Goal: Information Seeking & Learning: Learn about a topic

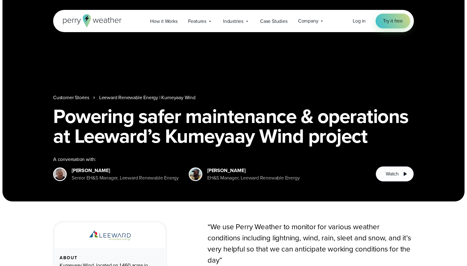
scroll to position [15, 0]
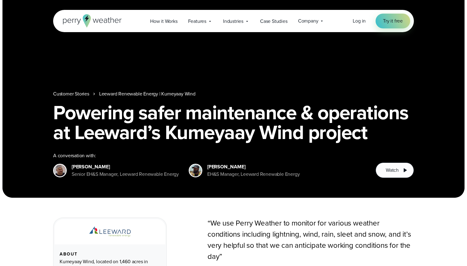
drag, startPoint x: 208, startPoint y: 168, endPoint x: 244, endPoint y: 166, distance: 35.6
click at [244, 166] on div "[PERSON_NAME]" at bounding box center [253, 166] width 92 height 7
copy div "[PERSON_NAME]"
click at [285, 142] on h1 "Powering safer maintenance & operations at Leeward’s Kumeyaay Wind project" at bounding box center [233, 122] width 360 height 40
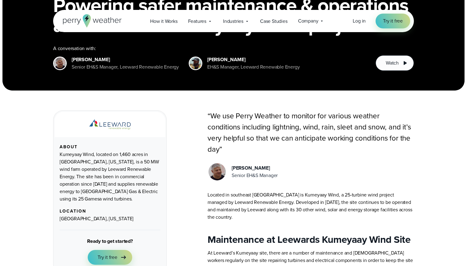
scroll to position [135, 0]
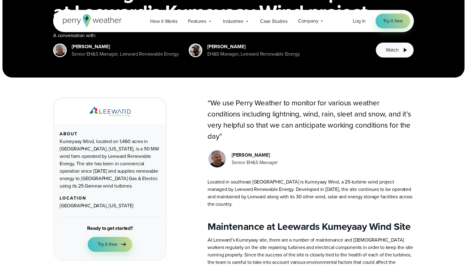
click at [124, 112] on img at bounding box center [109, 111] width 41 height 10
click at [274, 22] on span "Case Studies" at bounding box center [273, 21] width 27 height 7
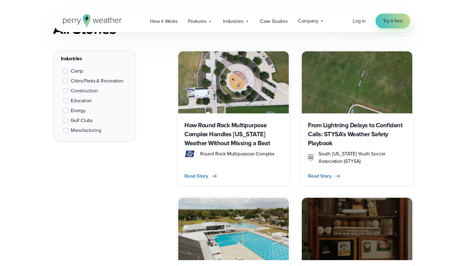
scroll to position [260, 0]
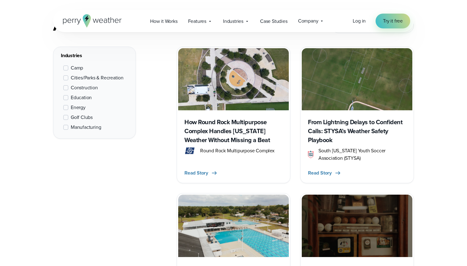
click at [73, 127] on span "Manufacturing" at bounding box center [86, 126] width 30 height 7
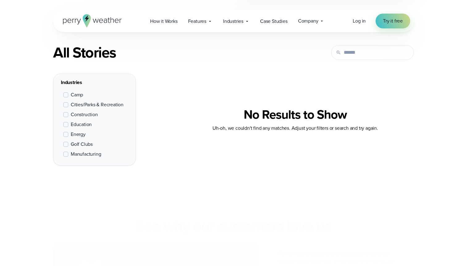
click at [79, 127] on div "Camp Cities/Parks & Recreation Construction Education Energy Golf Clubs Manufac…" at bounding box center [94, 125] width 67 height 72
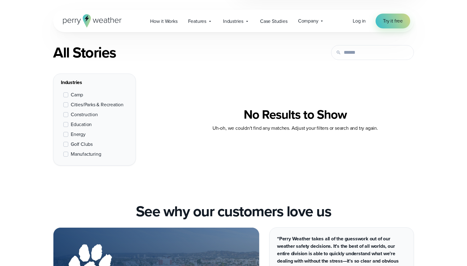
scroll to position [232, 0]
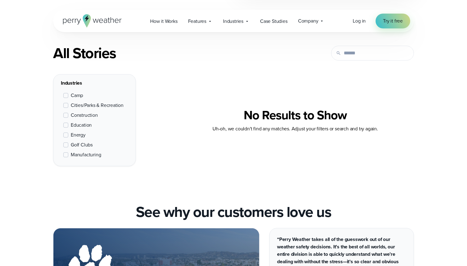
click at [77, 134] on span "Energy" at bounding box center [78, 134] width 15 height 7
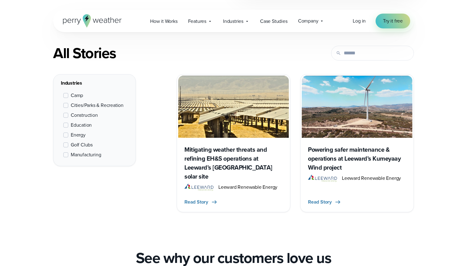
click at [79, 156] on span "Manufacturing" at bounding box center [86, 154] width 30 height 7
click at [249, 118] on img at bounding box center [233, 107] width 110 height 62
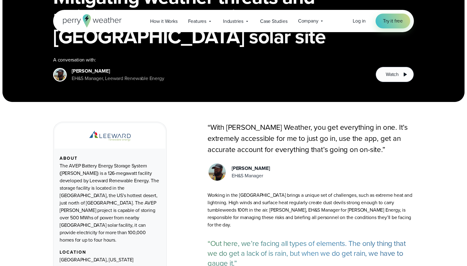
scroll to position [114, 0]
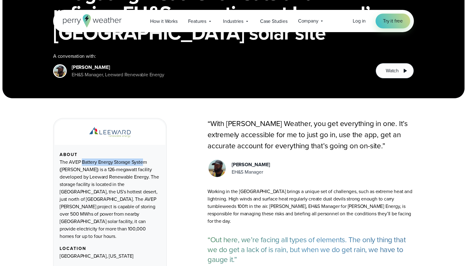
drag, startPoint x: 69, startPoint y: 164, endPoint x: 132, endPoint y: 161, distance: 62.4
click at [132, 161] on div "The AVEP Battery Energy Storage System (BESS) is a 126-megawatt facility develo…" at bounding box center [110, 198] width 101 height 81
copy div "AVEP Battery Energy Storage"
click at [219, 63] on div "A conversation with: Donald Dennis EH&S Manager, Leeward Renewable Energy" at bounding box center [209, 65] width 312 height 26
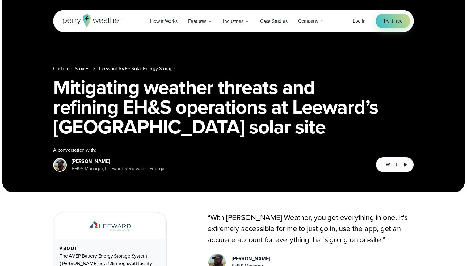
scroll to position [0, 0]
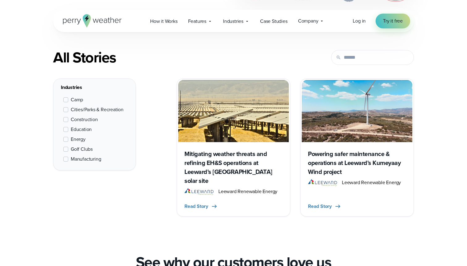
scroll to position [231, 0]
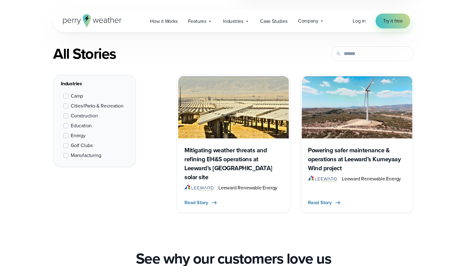
click at [225, 113] on img at bounding box center [233, 107] width 110 height 62
click at [332, 143] on div "Powering safer maintenance & operations at Leeward’s Kumeyaay Wind project Leew…" at bounding box center [357, 174] width 110 height 73
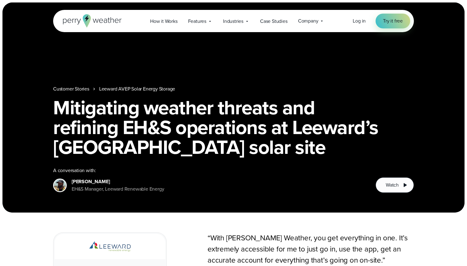
scroll to position [3, 0]
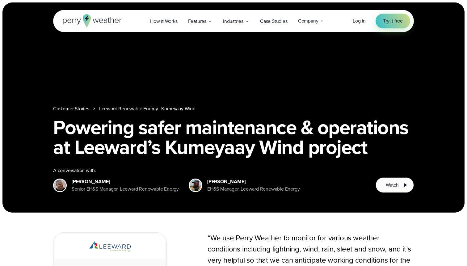
drag, startPoint x: 71, startPoint y: 183, endPoint x: 113, endPoint y: 182, distance: 42.3
click at [113, 182] on div "[PERSON_NAME] Senior EH&S Manager, [PERSON_NAME] Energy" at bounding box center [116, 185] width 126 height 15
copy div "[PERSON_NAME]"
click at [196, 58] on div "Customer Stories Leeward Renewable Energy | Kumeyaay Wind Powering safer mainte…" at bounding box center [233, 107] width 462 height 210
click at [274, 20] on span "Case Studies" at bounding box center [273, 21] width 27 height 7
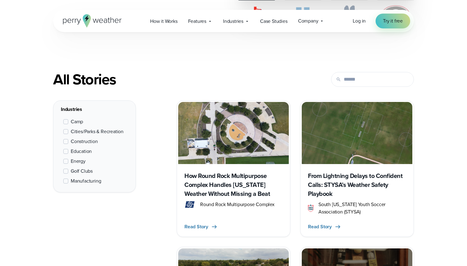
scroll to position [212, 0]
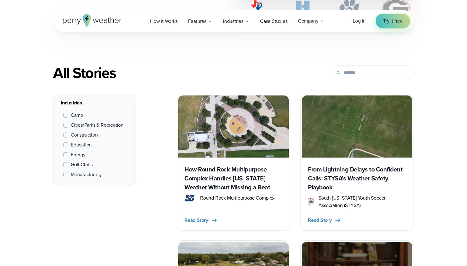
click at [82, 136] on span "Construction" at bounding box center [84, 134] width 27 height 7
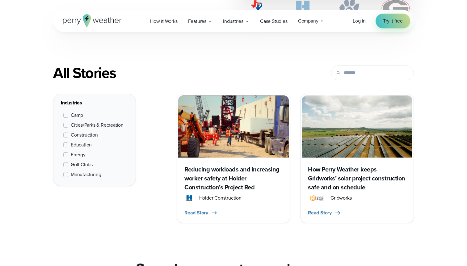
scroll to position [232, 0]
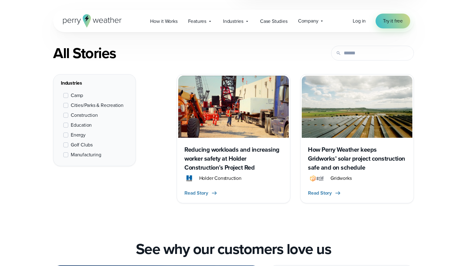
click at [331, 119] on img at bounding box center [357, 107] width 110 height 62
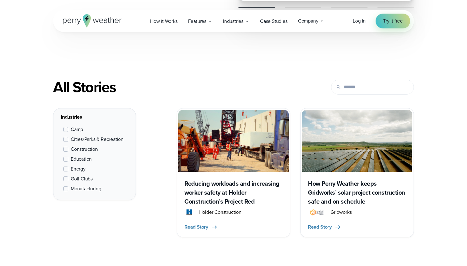
scroll to position [203, 0]
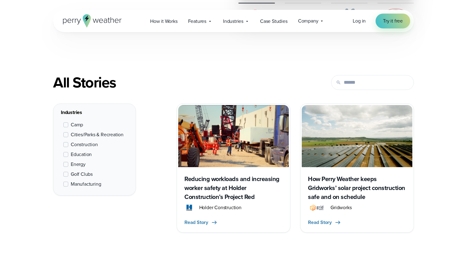
click at [83, 145] on span "Construction" at bounding box center [84, 144] width 27 height 7
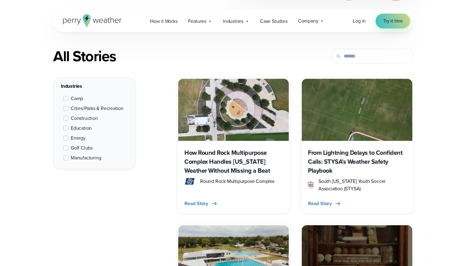
scroll to position [232, 0]
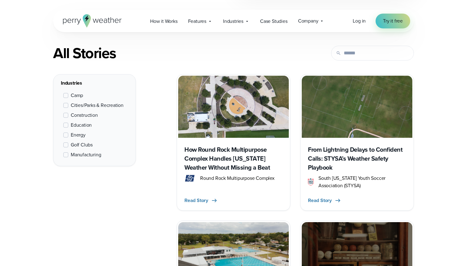
click at [80, 144] on span "Golf Clubs" at bounding box center [82, 144] width 22 height 7
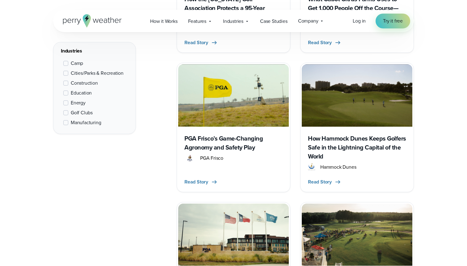
scroll to position [383, 0]
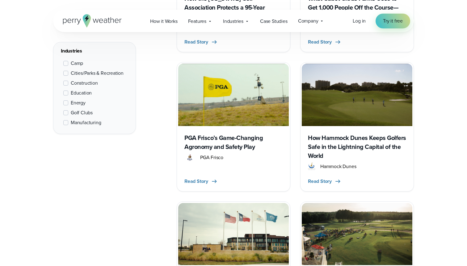
click at [264, 110] on img at bounding box center [233, 95] width 110 height 62
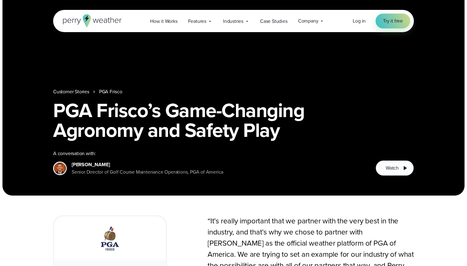
scroll to position [26, 0]
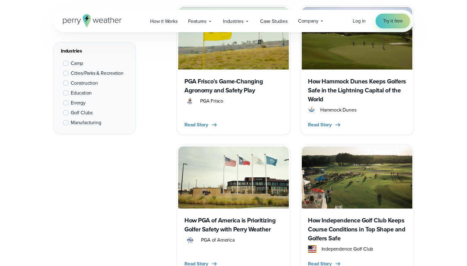
scroll to position [474, 0]
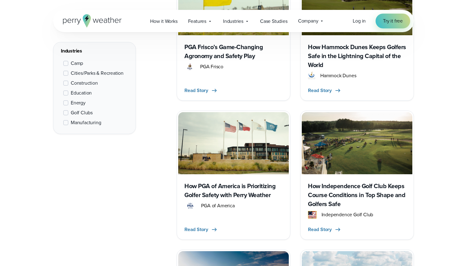
click at [260, 151] on img at bounding box center [233, 143] width 110 height 62
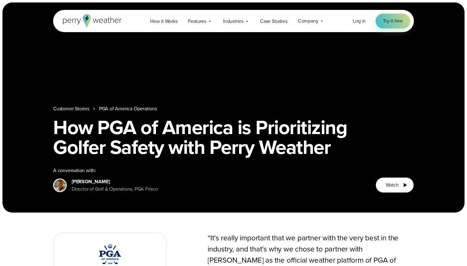
drag, startPoint x: 72, startPoint y: 183, endPoint x: 115, endPoint y: 183, distance: 43.2
click at [115, 183] on div "Paul Earnest" at bounding box center [115, 181] width 86 height 7
copy div "Paul Earnest"
click at [269, 22] on span "Case Studies" at bounding box center [273, 21] width 27 height 7
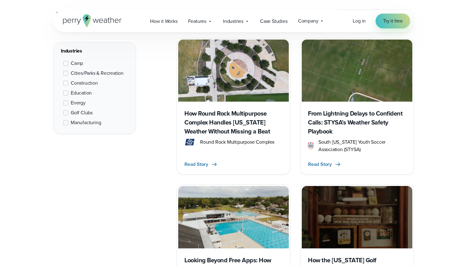
scroll to position [275, 0]
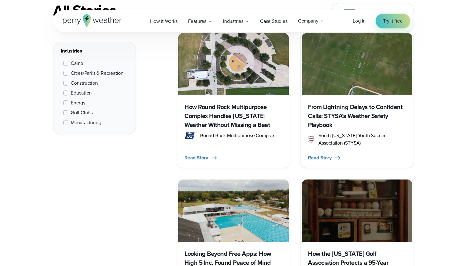
click at [332, 73] on img at bounding box center [357, 64] width 110 height 62
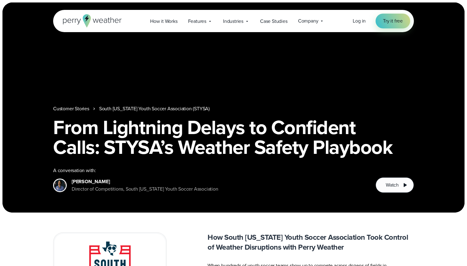
drag, startPoint x: 71, startPoint y: 181, endPoint x: 119, endPoint y: 181, distance: 47.5
click at [119, 181] on div "[PERSON_NAME] Director of Competitions, South [US_STATE] Youth Soccer Associati…" at bounding box center [135, 185] width 165 height 15
copy div "[PERSON_NAME]"
click at [275, 24] on span "Case Studies" at bounding box center [273, 21] width 27 height 7
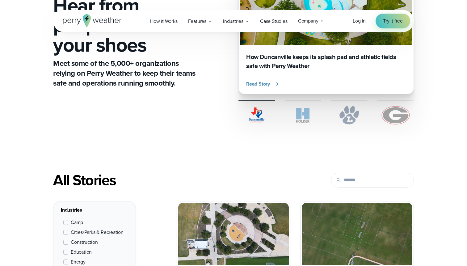
scroll to position [111, 0]
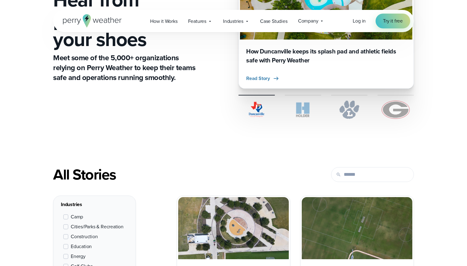
click at [347, 106] on img at bounding box center [349, 109] width 36 height 19
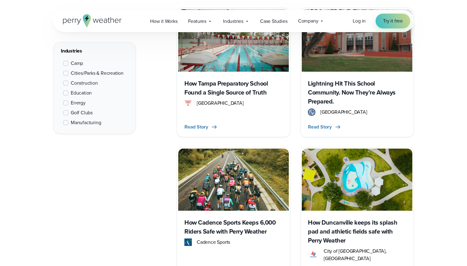
scroll to position [862, 0]
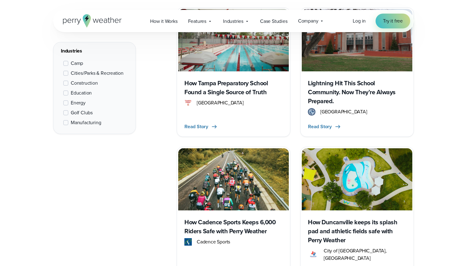
click at [337, 107] on div "Lightning Hit This School Community. Now They’re Always Prepared. West Orange H…" at bounding box center [357, 103] width 110 height 64
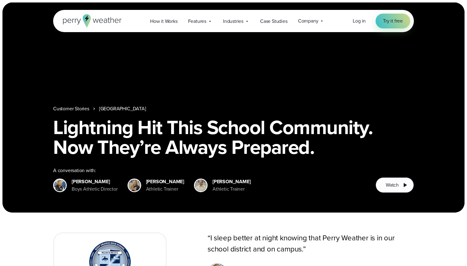
drag, startPoint x: 73, startPoint y: 182, endPoint x: 109, endPoint y: 177, distance: 35.9
click at [109, 177] on div "A conversation with: Stephan Zichella Boys Athletic Director" at bounding box center [209, 180] width 312 height 26
click at [107, 178] on div "Stephan Zichella" at bounding box center [95, 181] width 46 height 7
drag, startPoint x: 107, startPoint y: 178, endPoint x: 72, endPoint y: 178, distance: 35.5
click at [72, 178] on div "Stephan Zichella" at bounding box center [95, 181] width 46 height 7
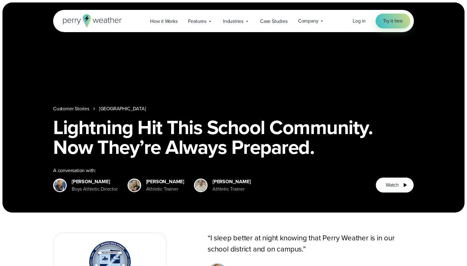
copy div "Stephan Zichella"
click at [278, 16] on link "Case Studies" at bounding box center [274, 21] width 38 height 13
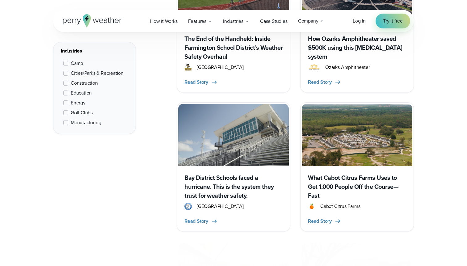
scroll to position [698, 0]
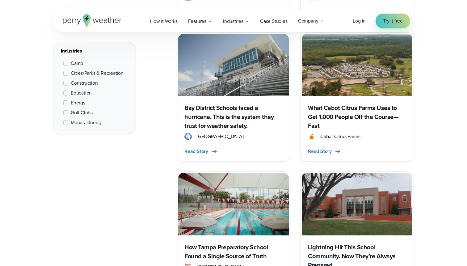
click at [80, 114] on span "Golf Clubs" at bounding box center [82, 112] width 22 height 7
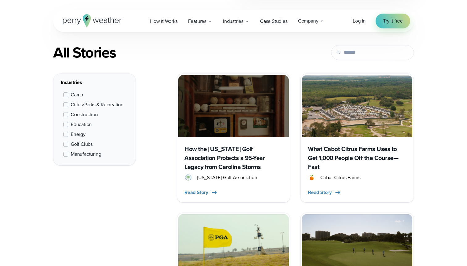
scroll to position [232, 0]
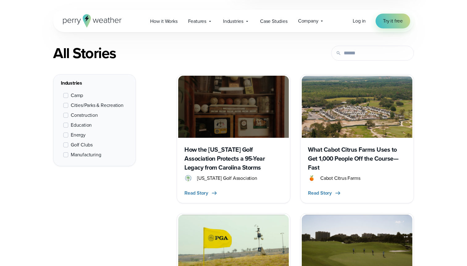
click at [342, 113] on img at bounding box center [357, 107] width 110 height 62
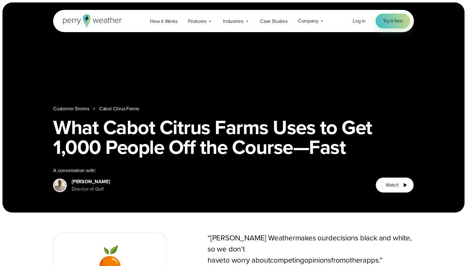
drag, startPoint x: 70, startPoint y: 181, endPoint x: 105, endPoint y: 180, distance: 34.9
click at [105, 180] on div "Mike Johnston Director of Golf" at bounding box center [209, 185] width 312 height 15
copy div "Mike Johnston"
click at [264, 25] on link "Case Studies" at bounding box center [274, 21] width 38 height 13
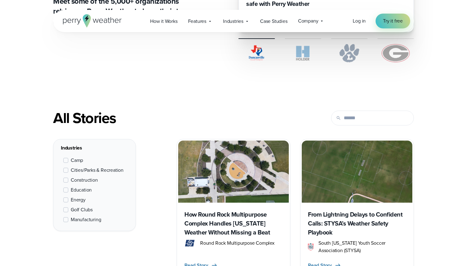
scroll to position [182, 0]
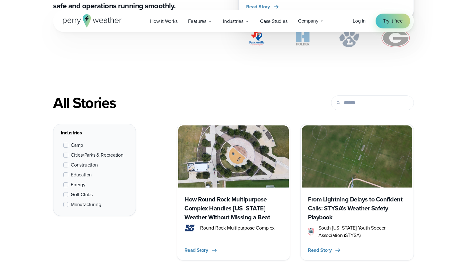
click at [82, 176] on span "Education" at bounding box center [81, 174] width 21 height 7
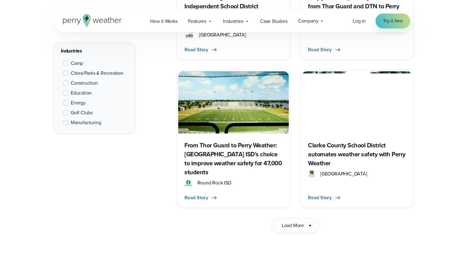
scroll to position [965, 0]
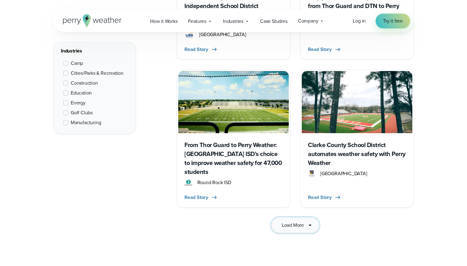
click at [302, 217] on button "Load More" at bounding box center [295, 224] width 48 height 15
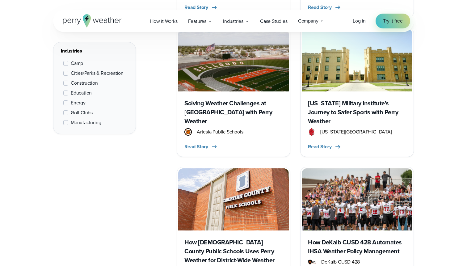
scroll to position [1200, 0]
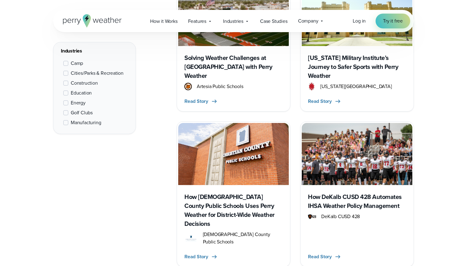
click at [242, 123] on img at bounding box center [233, 154] width 110 height 62
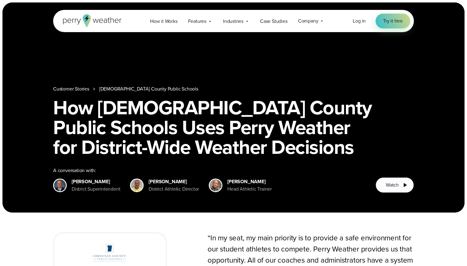
drag, startPoint x: 71, startPoint y: 181, endPoint x: 103, endPoint y: 181, distance: 31.8
click at [103, 181] on div "Chris Bentzel District Superintendent" at bounding box center [86, 185] width 67 height 15
drag, startPoint x: 149, startPoint y: 182, endPoint x: 177, endPoint y: 182, distance: 27.8
click at [177, 182] on div "Kerry Stovall" at bounding box center [173, 181] width 50 height 7
copy div "Kerry Stovall"
